Goal: Information Seeking & Learning: Learn about a topic

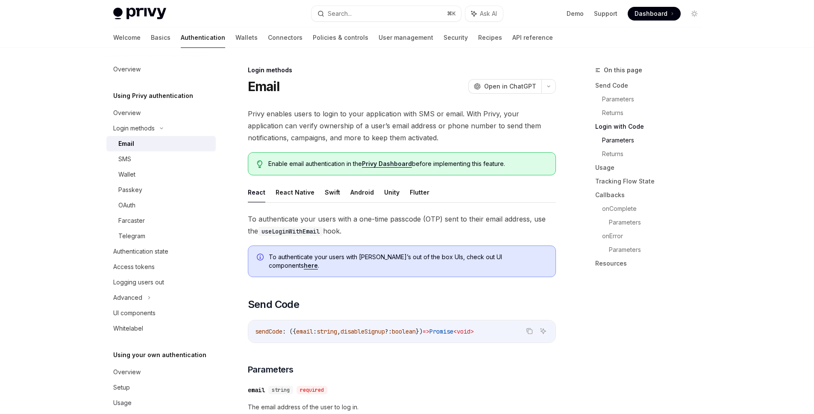
scroll to position [624, 0]
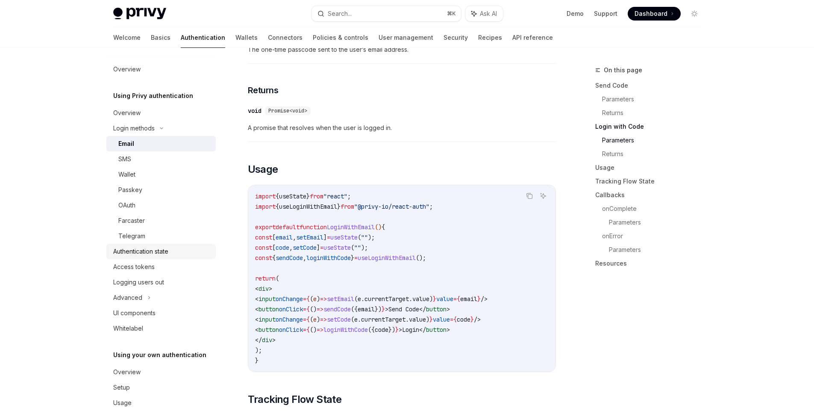
click at [147, 250] on div "Authentication state" at bounding box center [140, 251] width 55 height 10
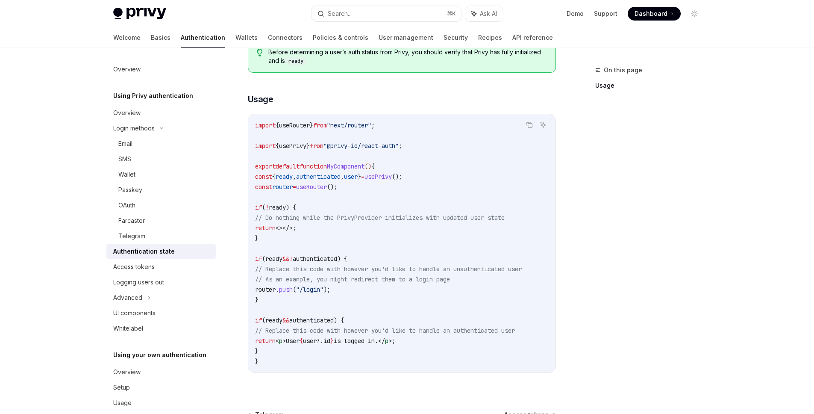
scroll to position [233, 0]
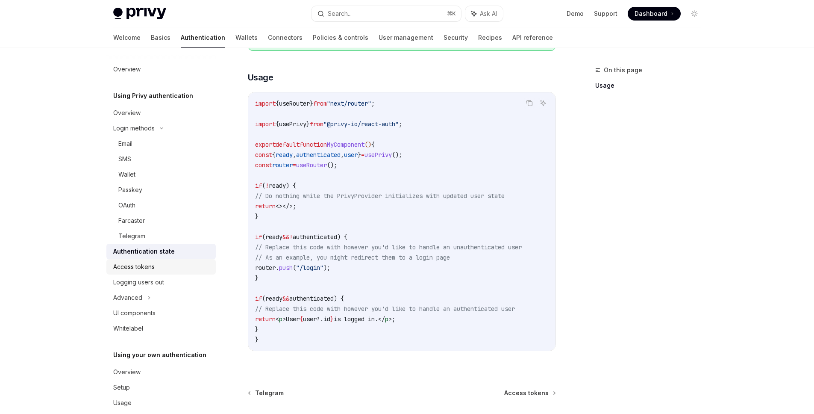
click at [156, 265] on div "Access tokens" at bounding box center [161, 267] width 97 height 10
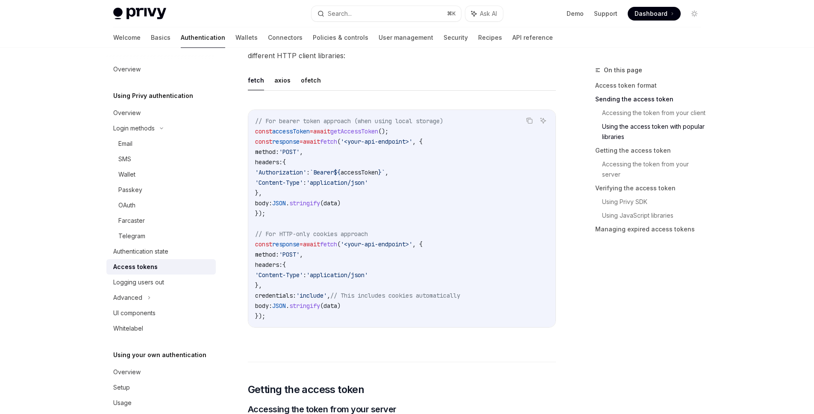
scroll to position [636, 0]
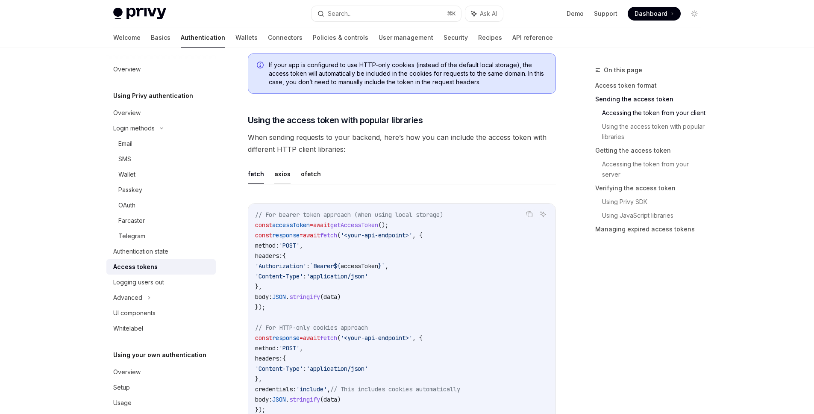
click at [282, 176] on button "axios" at bounding box center [282, 174] width 16 height 20
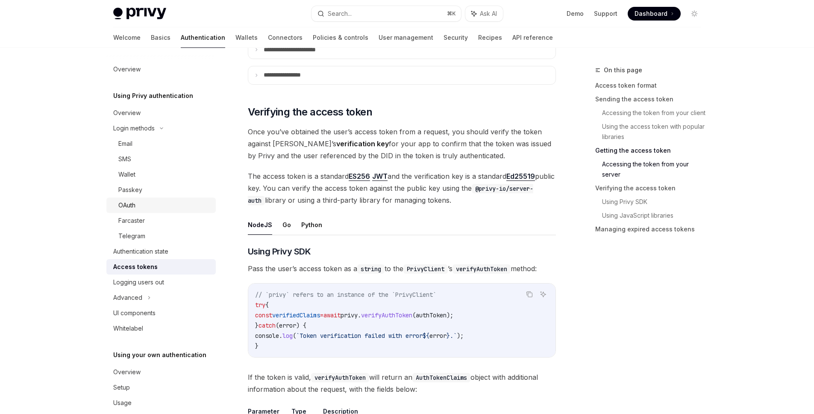
click at [154, 203] on div "OAuth" at bounding box center [164, 205] width 92 height 10
type textarea "*"
